Goal: Download file/media

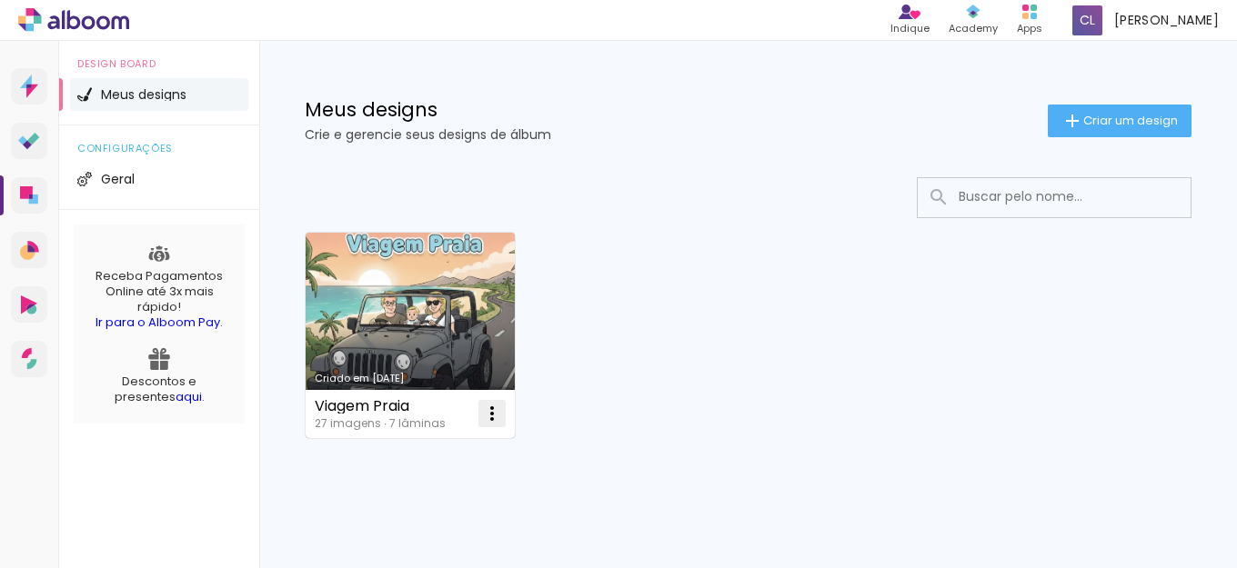
click at [477, 419] on paper-icon-button at bounding box center [492, 414] width 36 height 36
click at [416, 463] on paper-item "Abrir" at bounding box center [418, 455] width 182 height 36
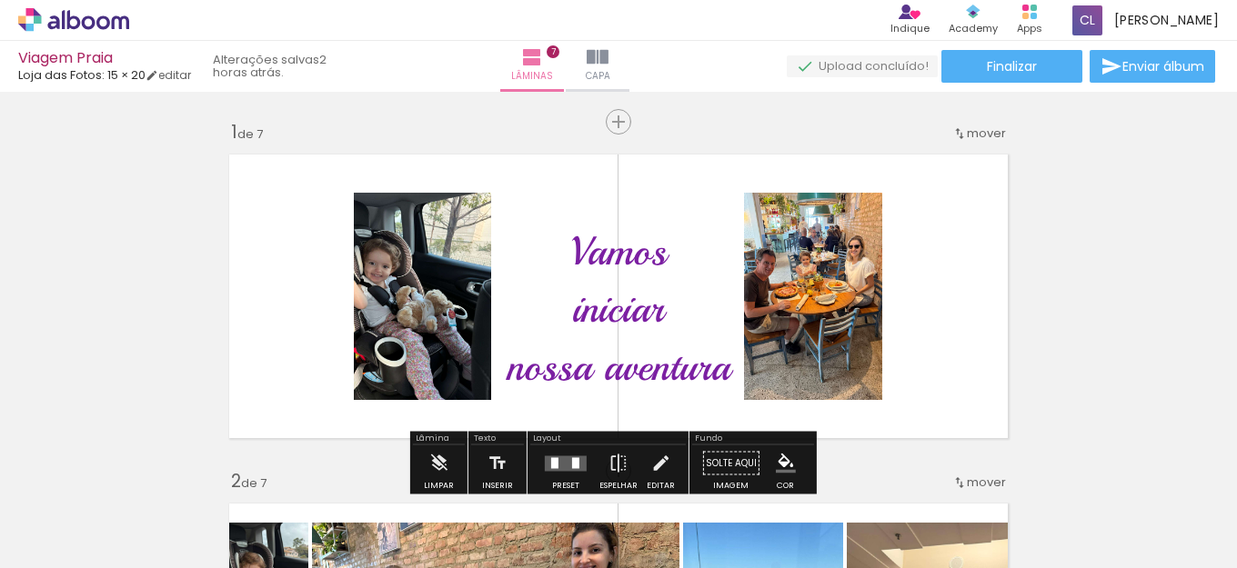
drag, startPoint x: 1145, startPoint y: 311, endPoint x: 1088, endPoint y: 333, distance: 61.3
drag, startPoint x: 1120, startPoint y: 244, endPoint x: 1123, endPoint y: 226, distance: 17.5
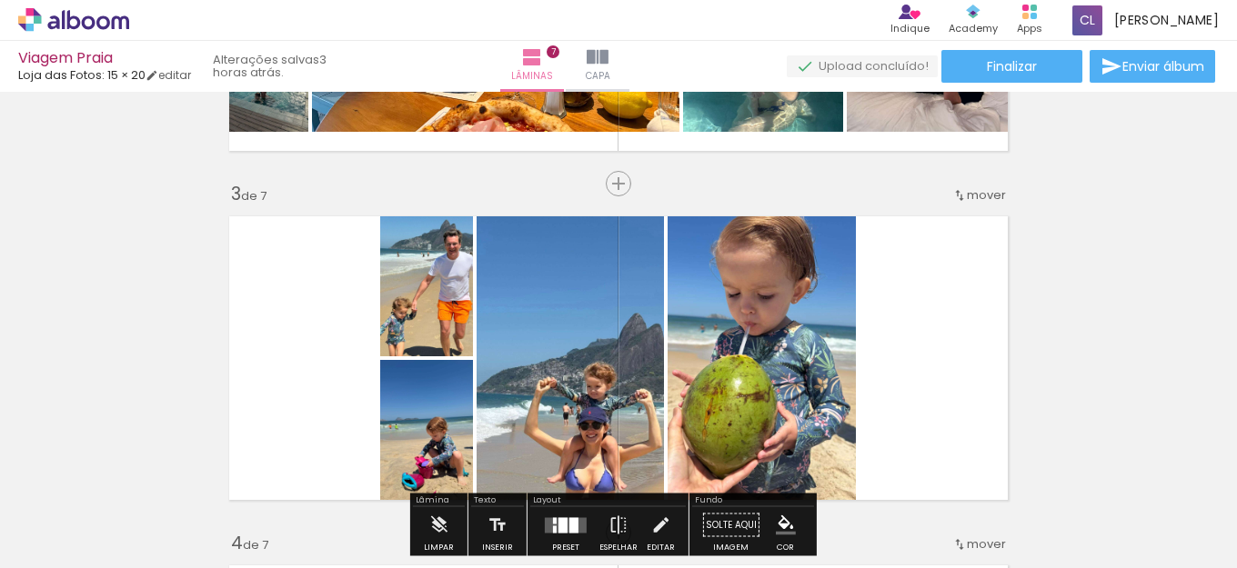
scroll to position [455, 0]
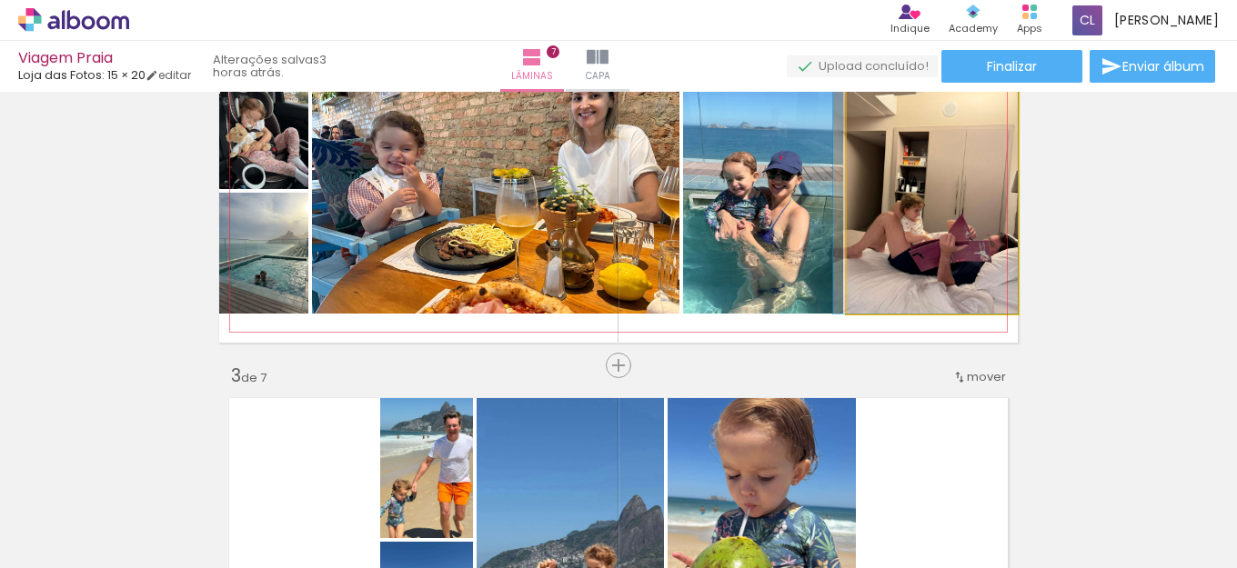
drag, startPoint x: 974, startPoint y: 249, endPoint x: 958, endPoint y: 249, distance: 16.4
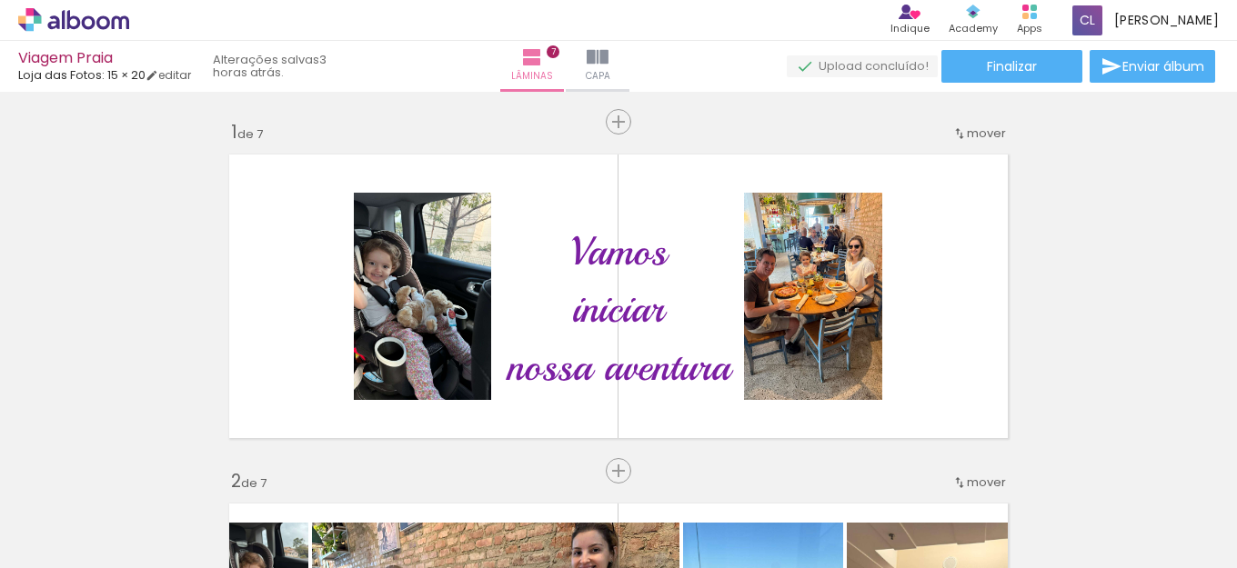
drag, startPoint x: 972, startPoint y: 228, endPoint x: 1087, endPoint y: 218, distance: 115.0
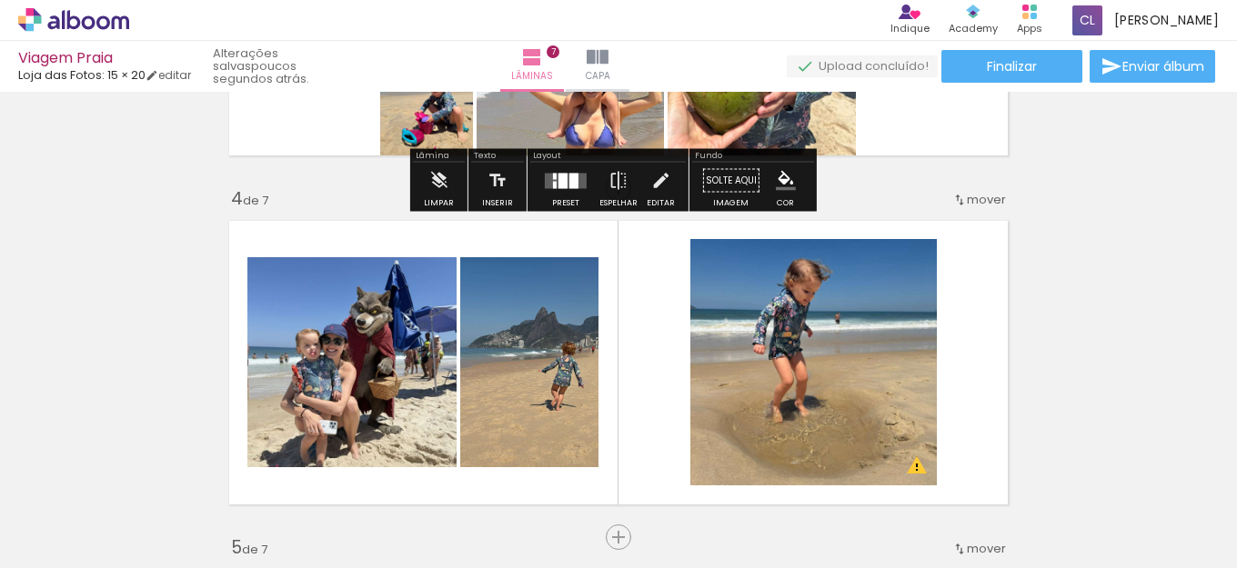
scroll to position [1091, 0]
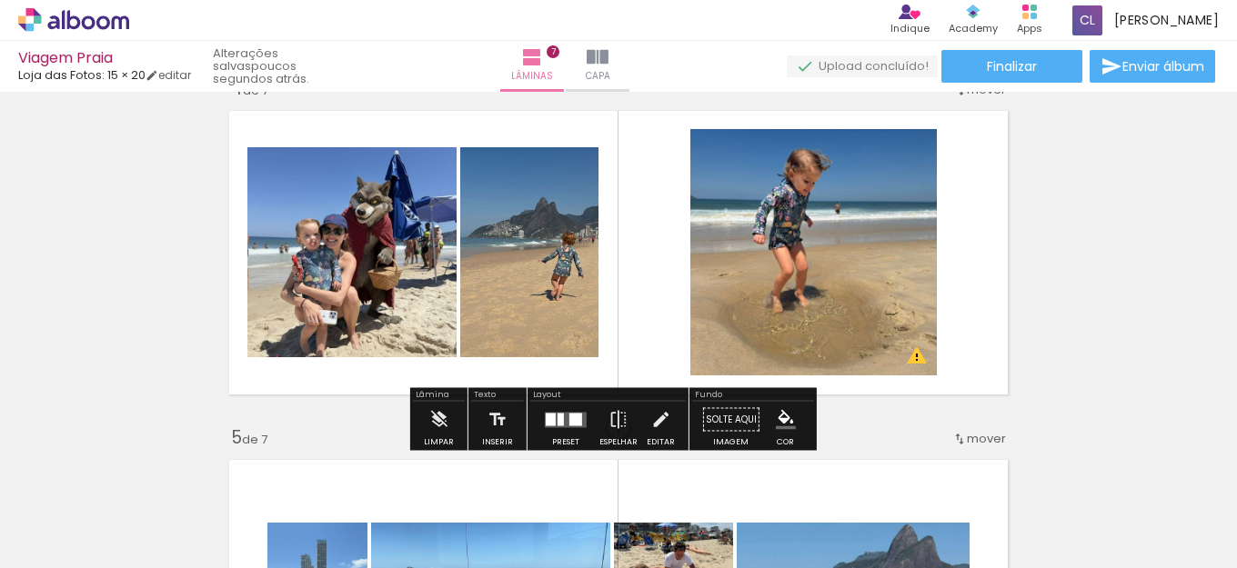
click at [840, 271] on quentale-photo at bounding box center [813, 252] width 246 height 246
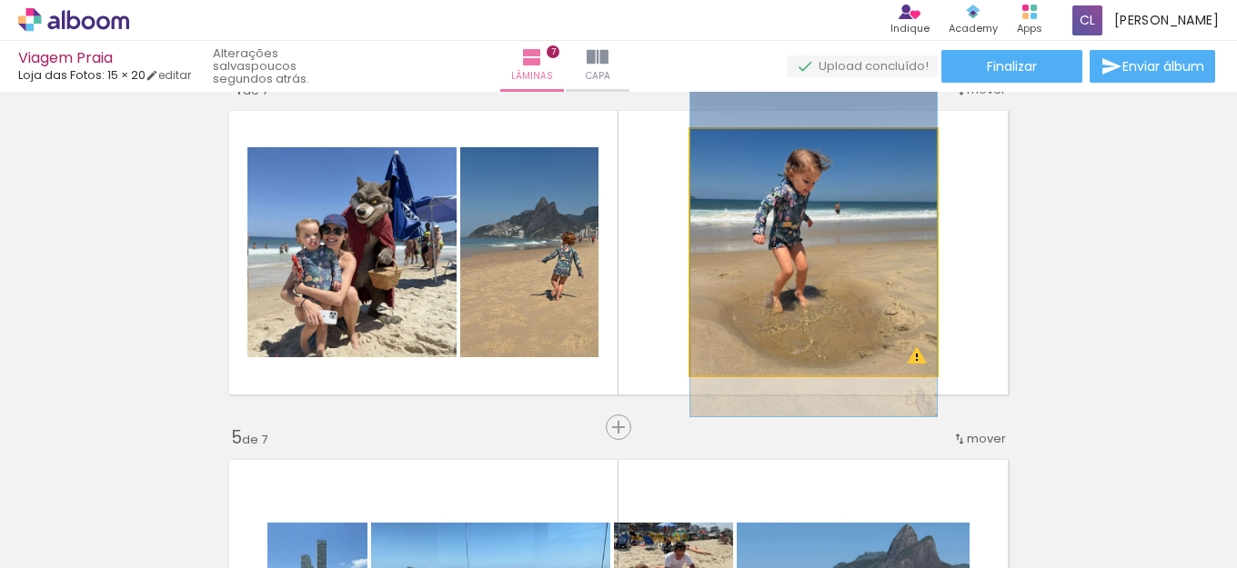
click at [870, 276] on quentale-photo at bounding box center [813, 252] width 246 height 246
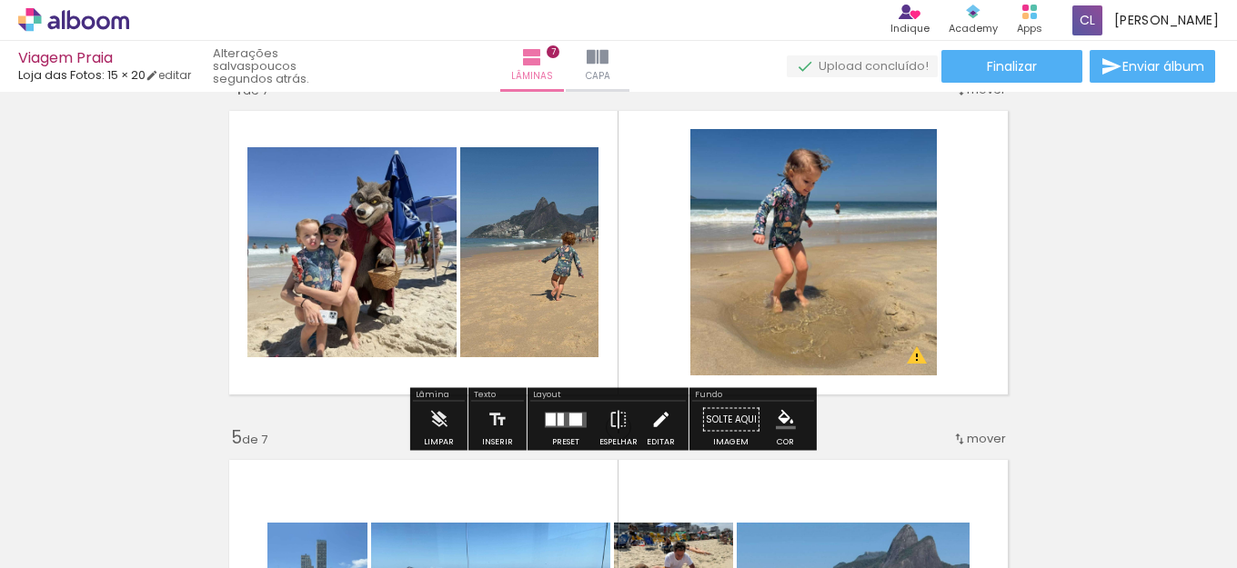
click at [659, 425] on iron-icon at bounding box center [660, 420] width 20 height 36
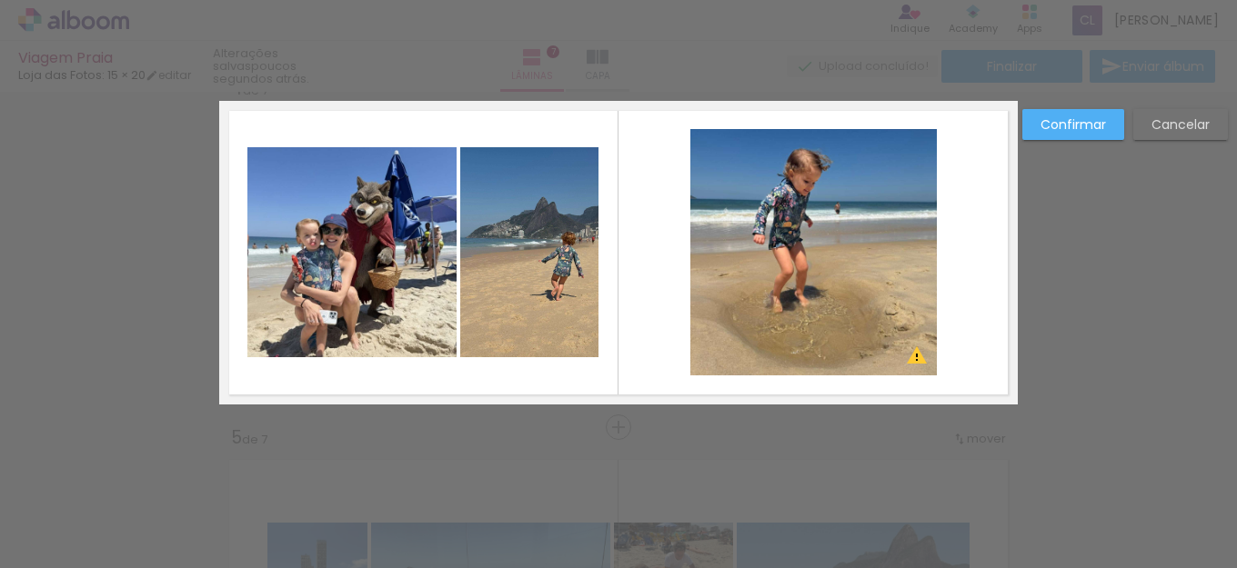
scroll to position [1070, 0]
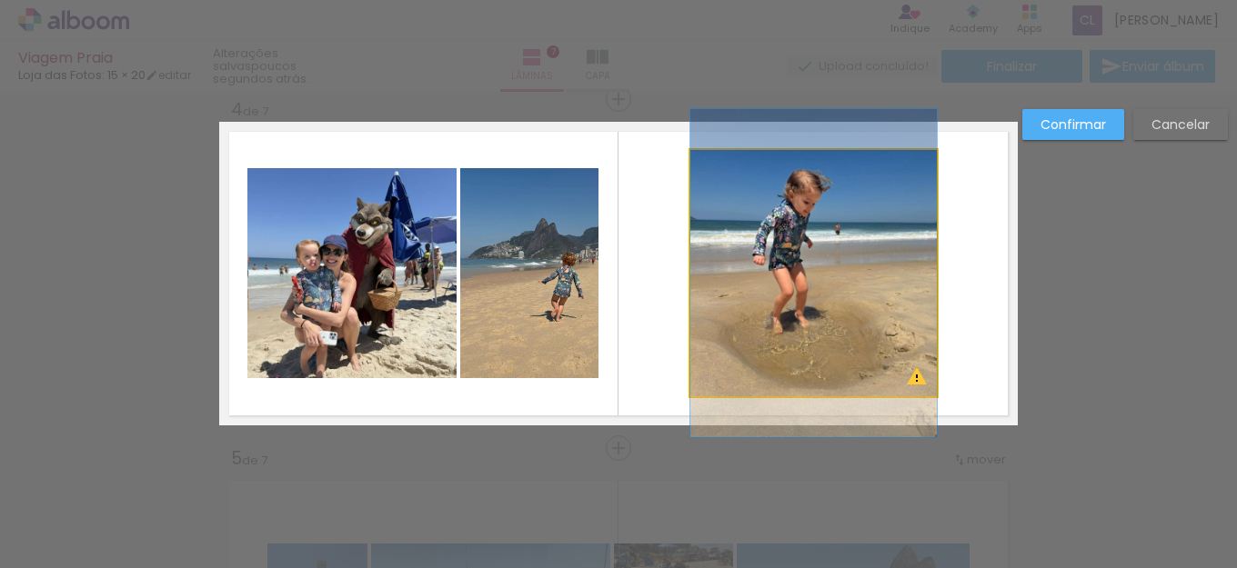
click at [757, 302] on quentale-photo at bounding box center [813, 273] width 246 height 246
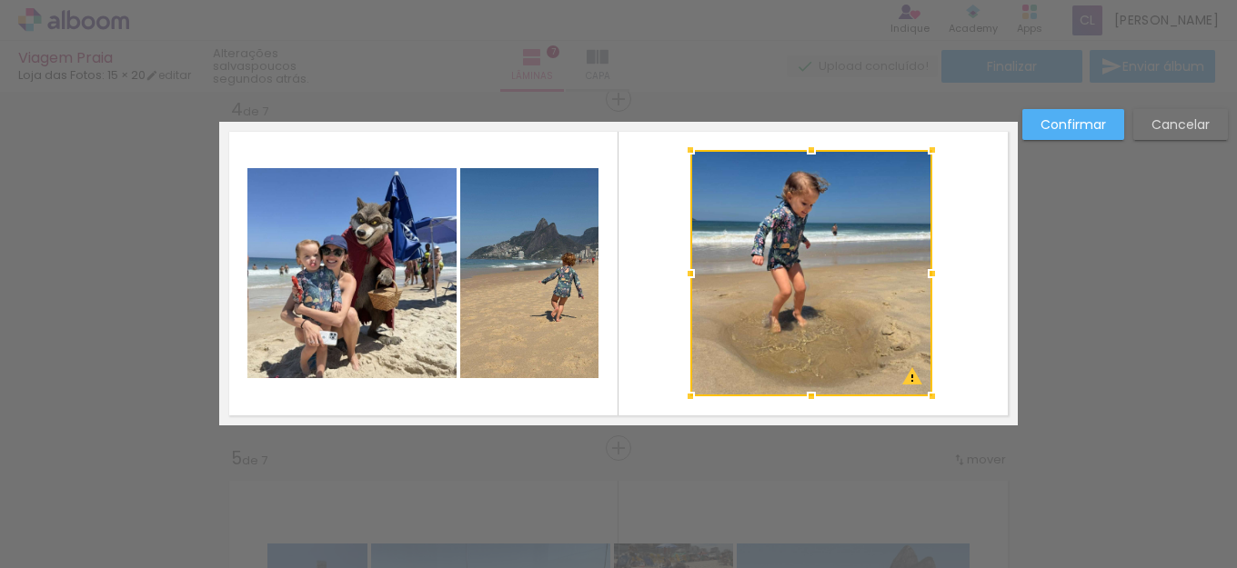
click at [924, 276] on div at bounding box center [932, 274] width 36 height 36
click at [0, 0] on slot "Cancelar" at bounding box center [0, 0] width 0 height 0
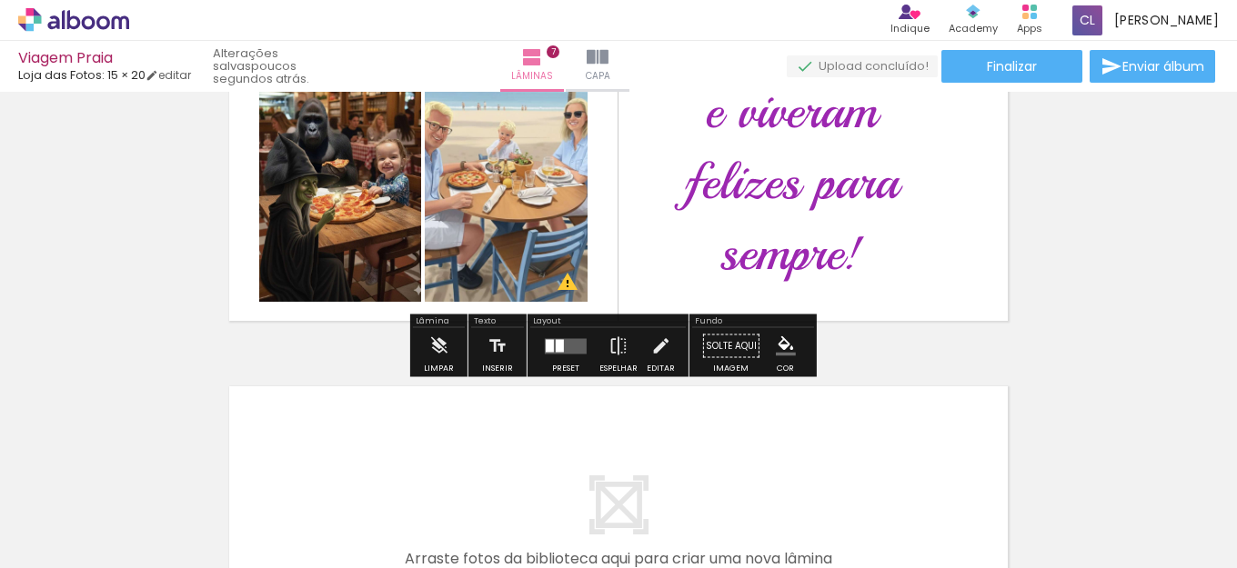
scroll to position [2253, 0]
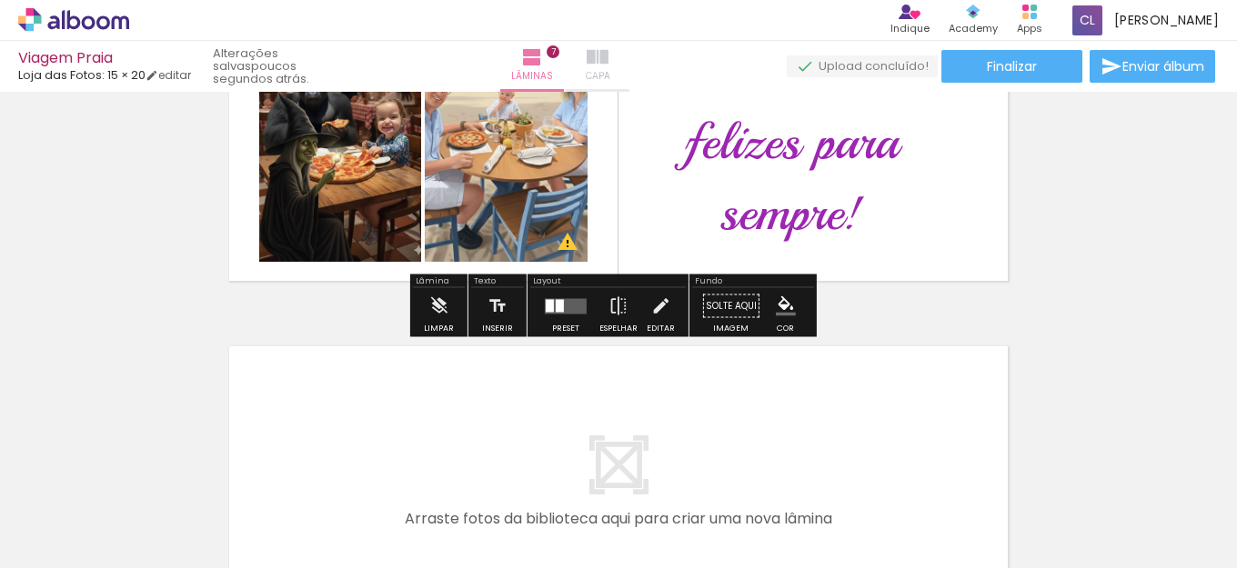
click at [608, 55] on iron-icon at bounding box center [598, 57] width 22 height 22
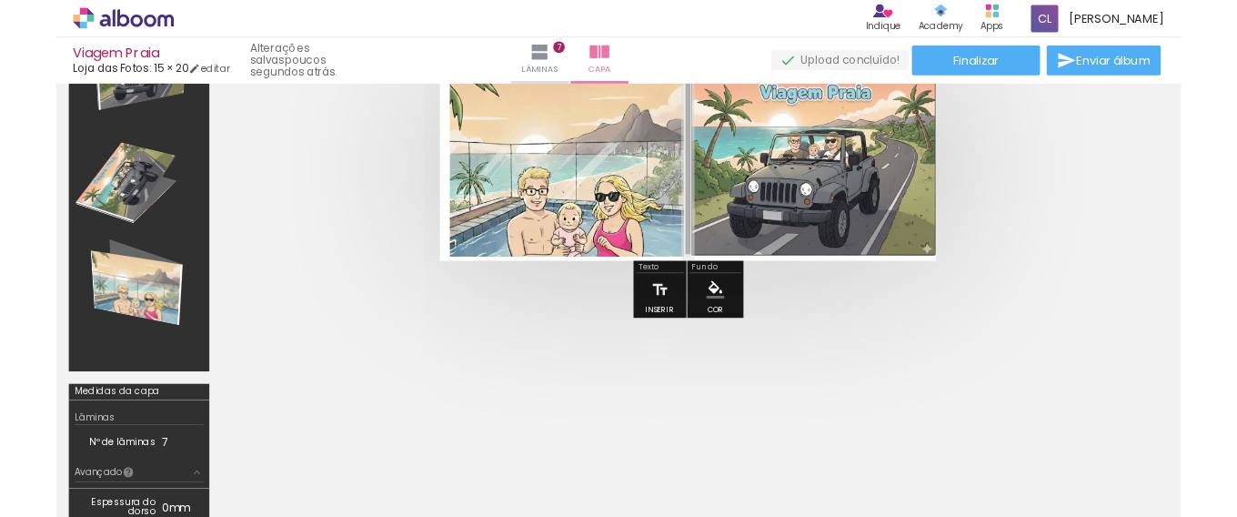
scroll to position [28, 0]
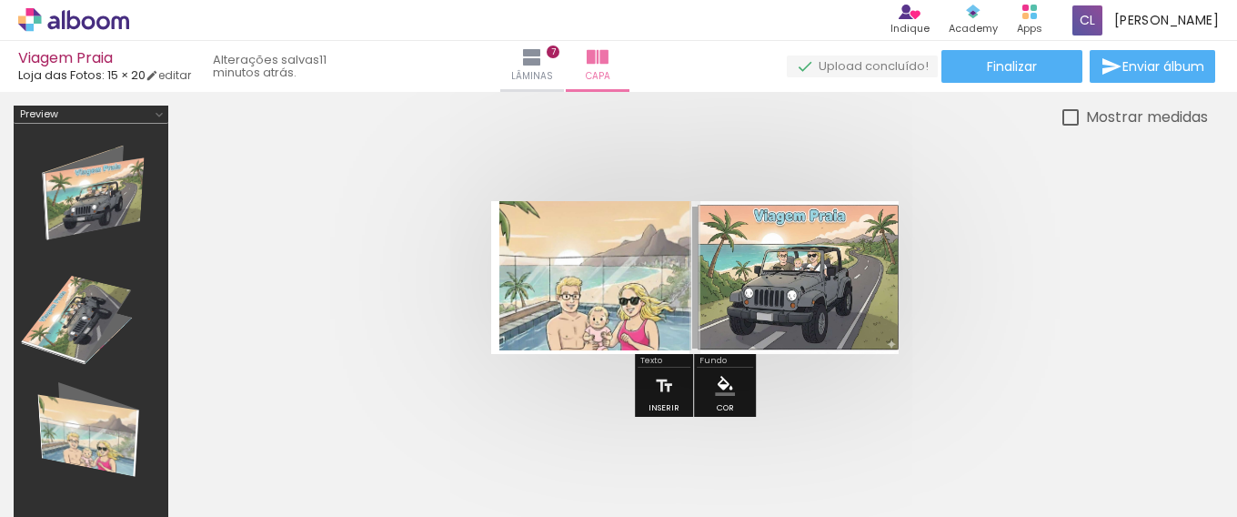
scroll to position [28, 0]
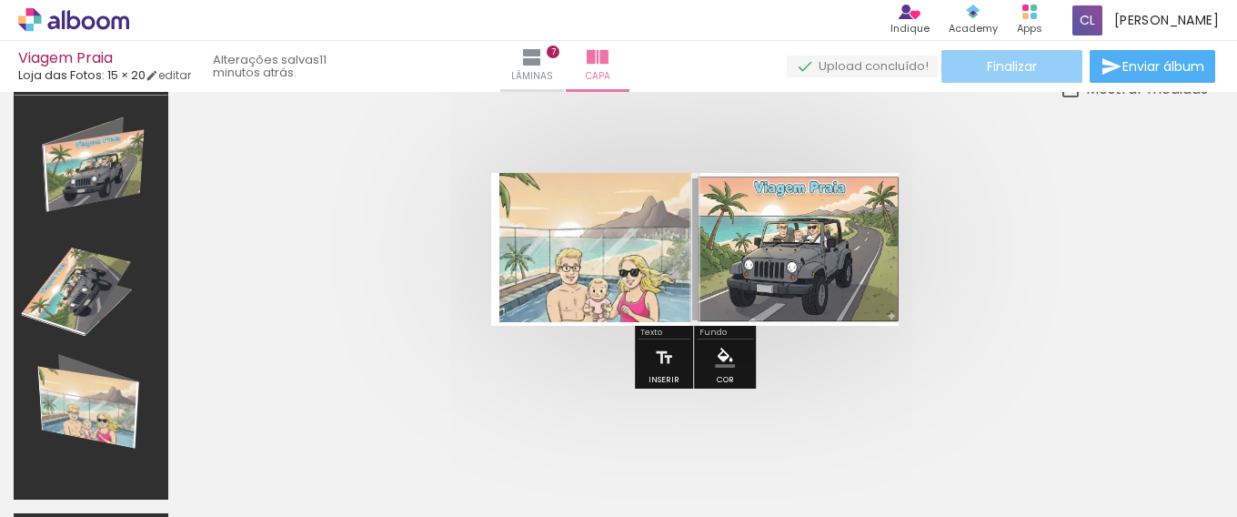
click at [1003, 60] on span "Finalizar" at bounding box center [1012, 66] width 50 height 13
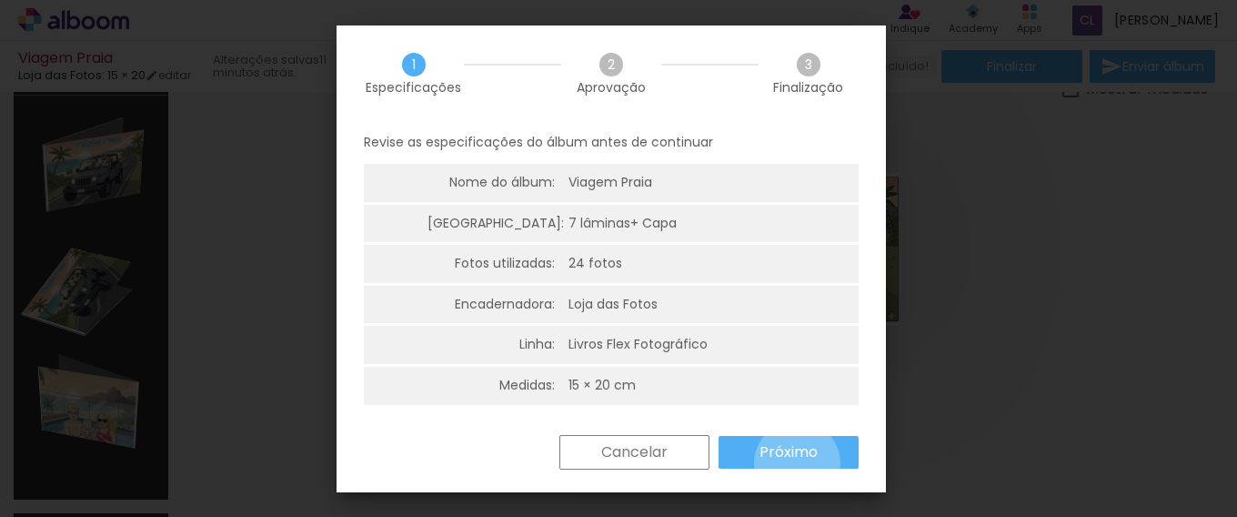
click at [797, 463] on paper-button "Próximo" at bounding box center [788, 452] width 140 height 33
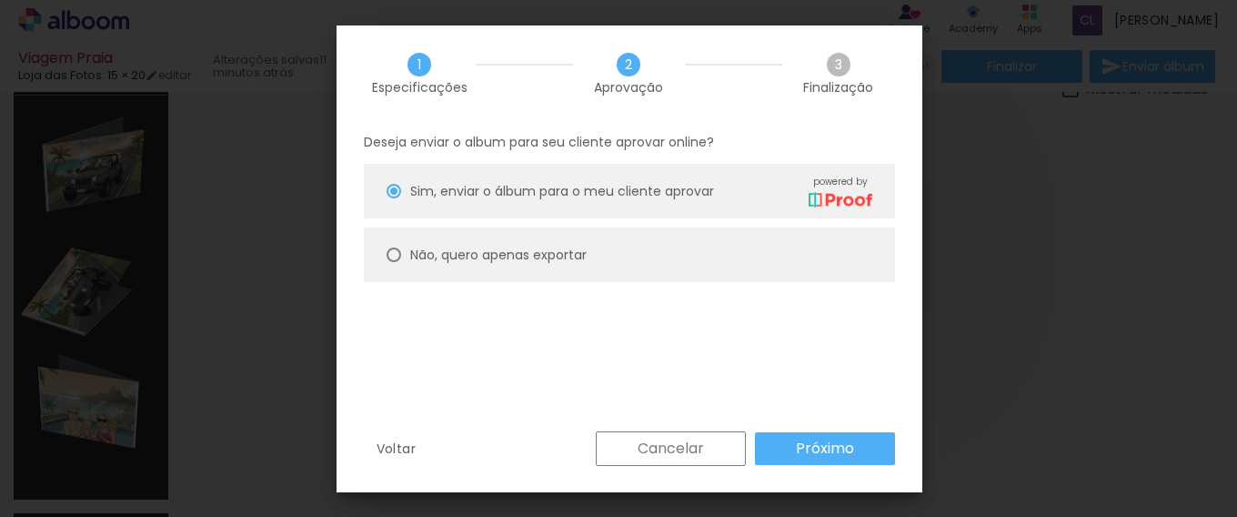
click at [410, 254] on div "Não, quero apenas exportar" at bounding box center [498, 255] width 176 height 19
type paper-radio-button "on"
click at [0, 0] on slot "Próximo" at bounding box center [0, 0] width 0 height 0
type input "Alta, 300 DPI"
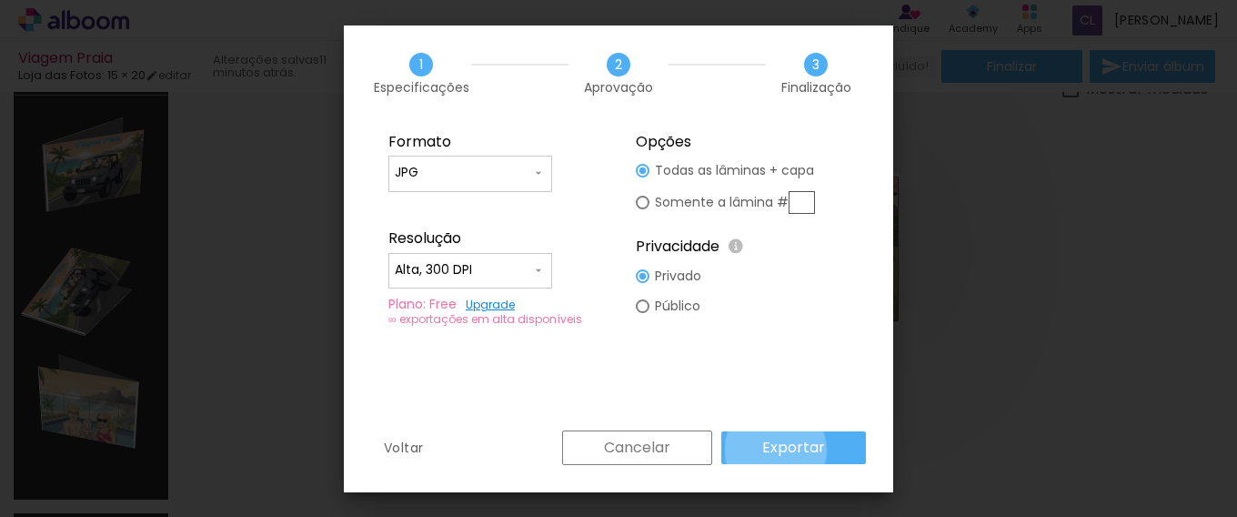
click at [0, 0] on slot "Exportar" at bounding box center [0, 0] width 0 height 0
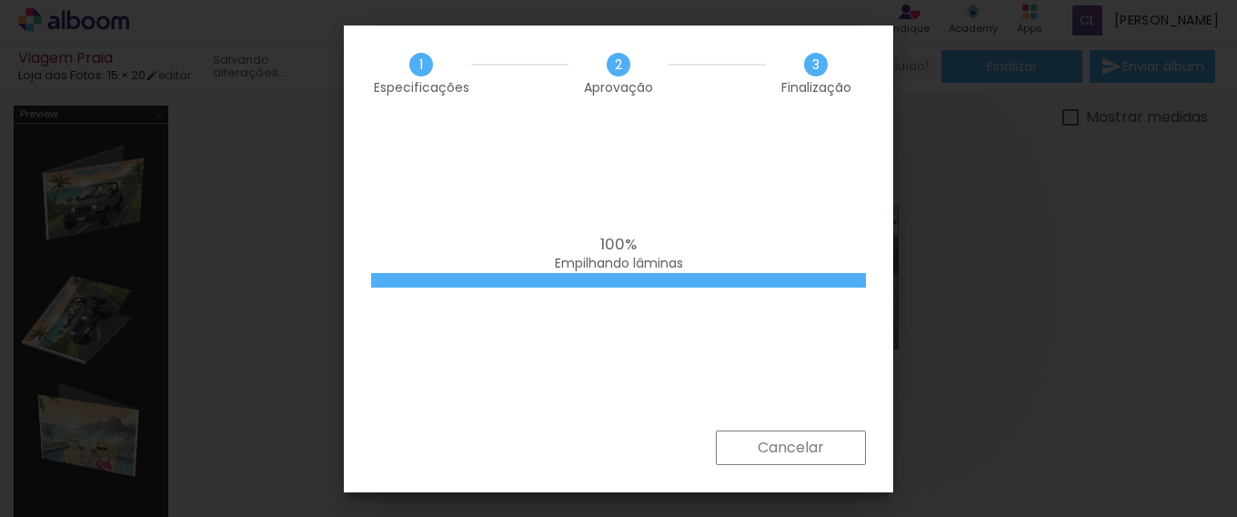
scroll to position [28, 0]
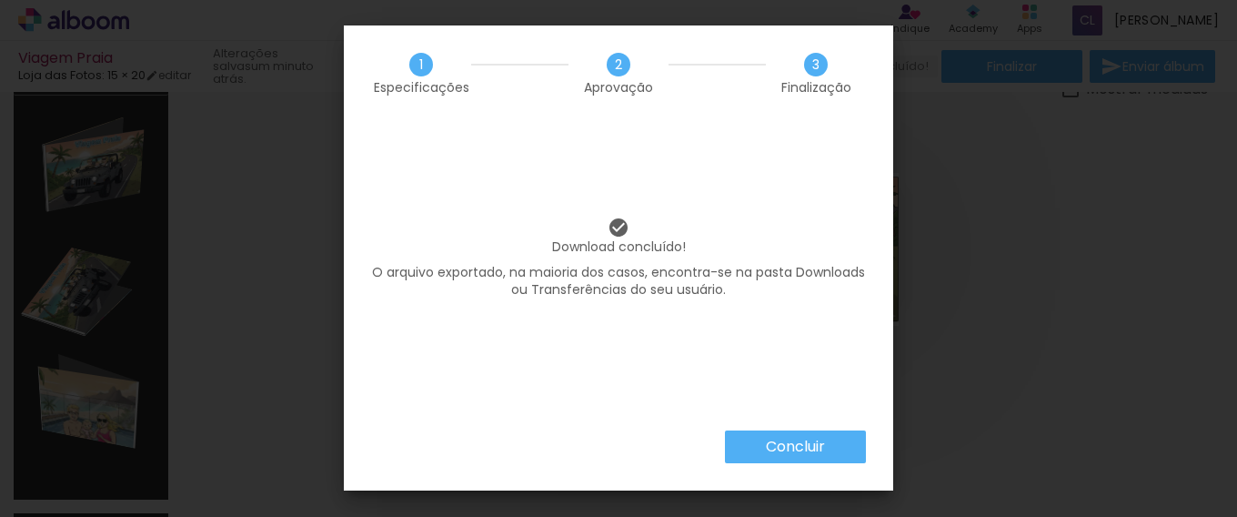
click at [826, 445] on paper-button "Concluir" at bounding box center [795, 446] width 141 height 33
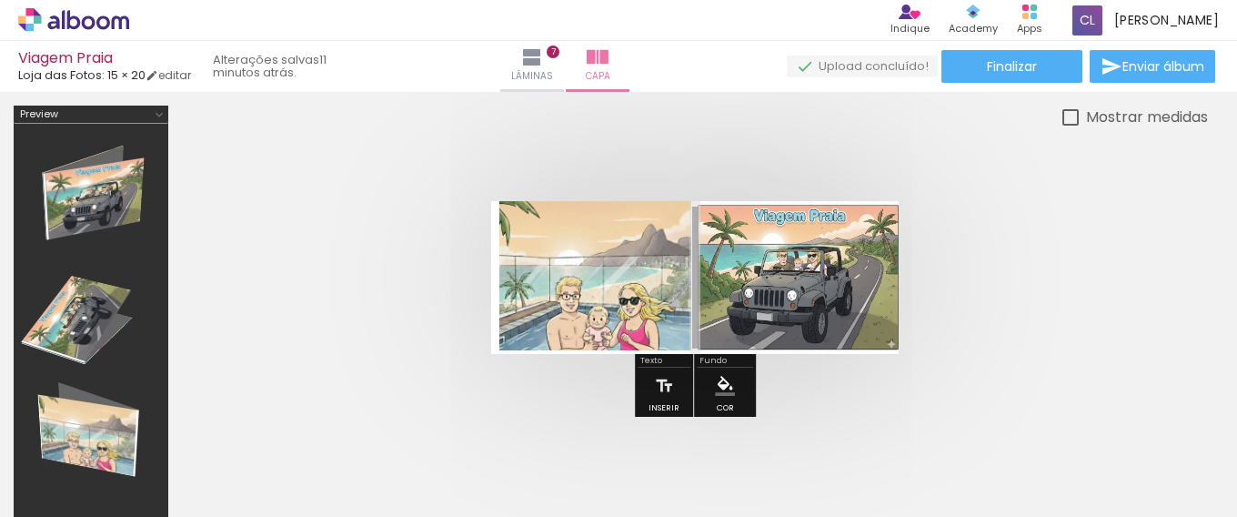
scroll to position [28, 0]
